Goal: Use online tool/utility: Utilize a website feature to perform a specific function

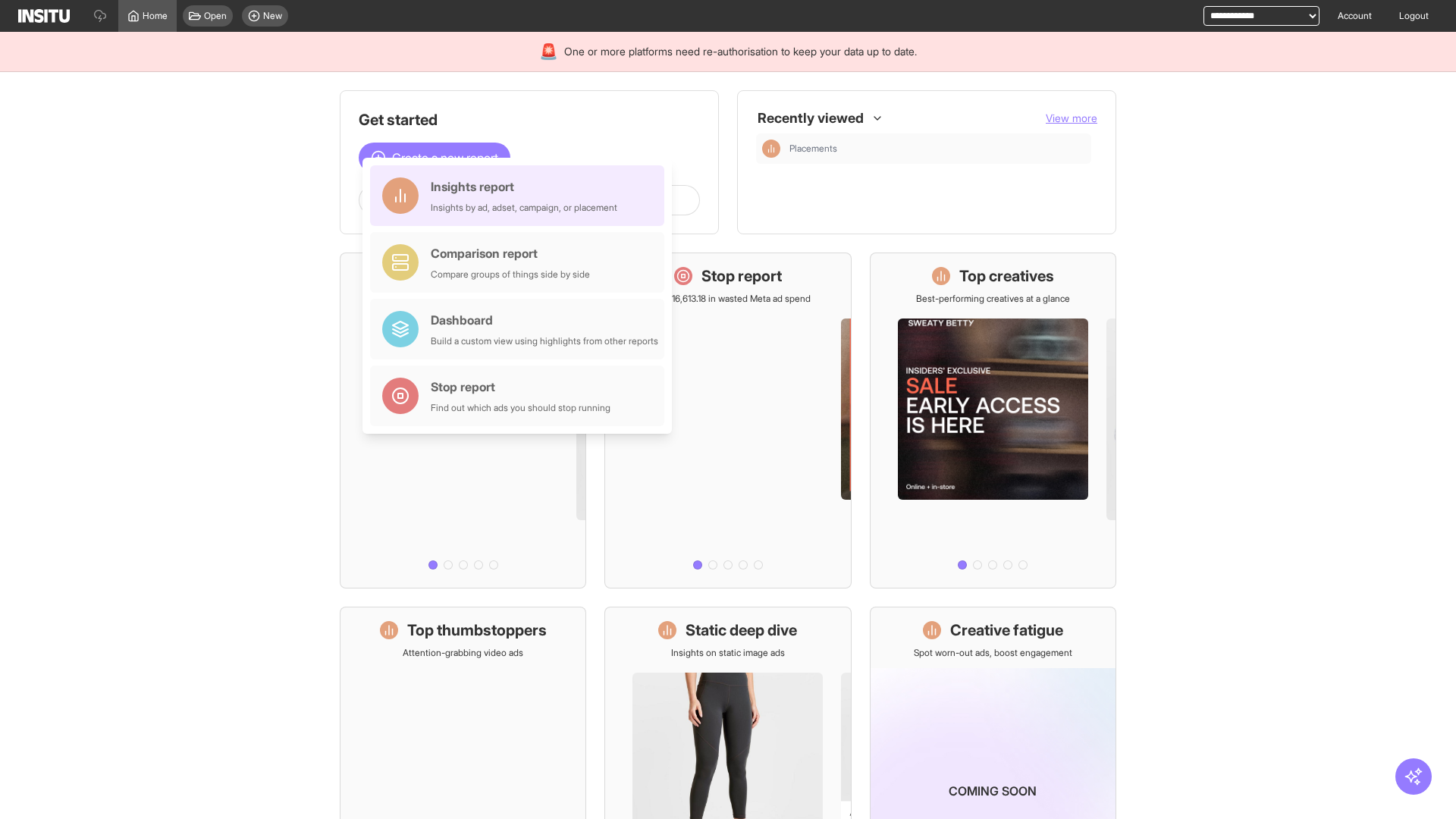
click at [521, 196] on div "Insights report Insights by ad, adset, campaign, or placement" at bounding box center [524, 196] width 187 height 36
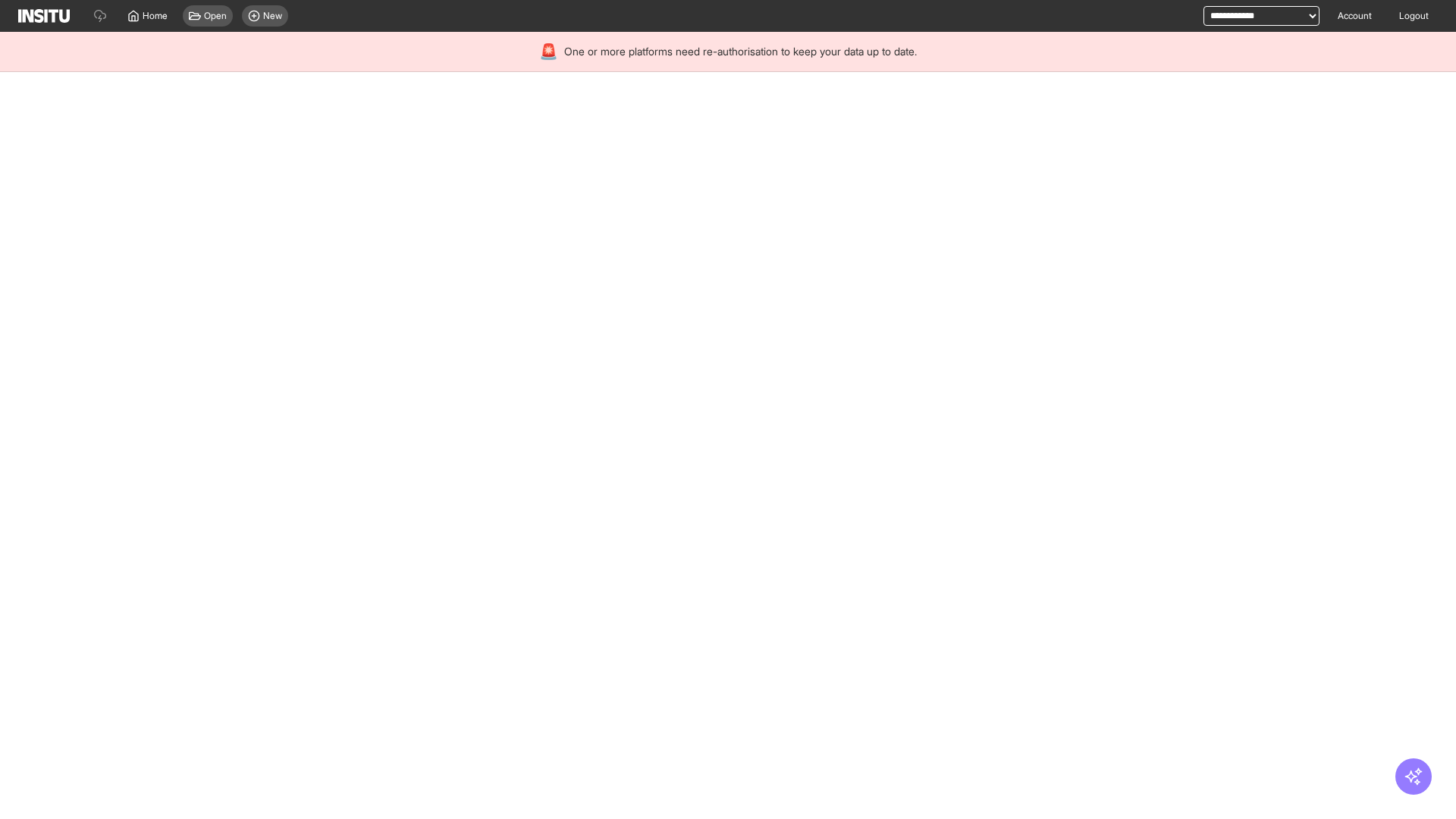
select select "**"
